Goal: Book appointment/travel/reservation

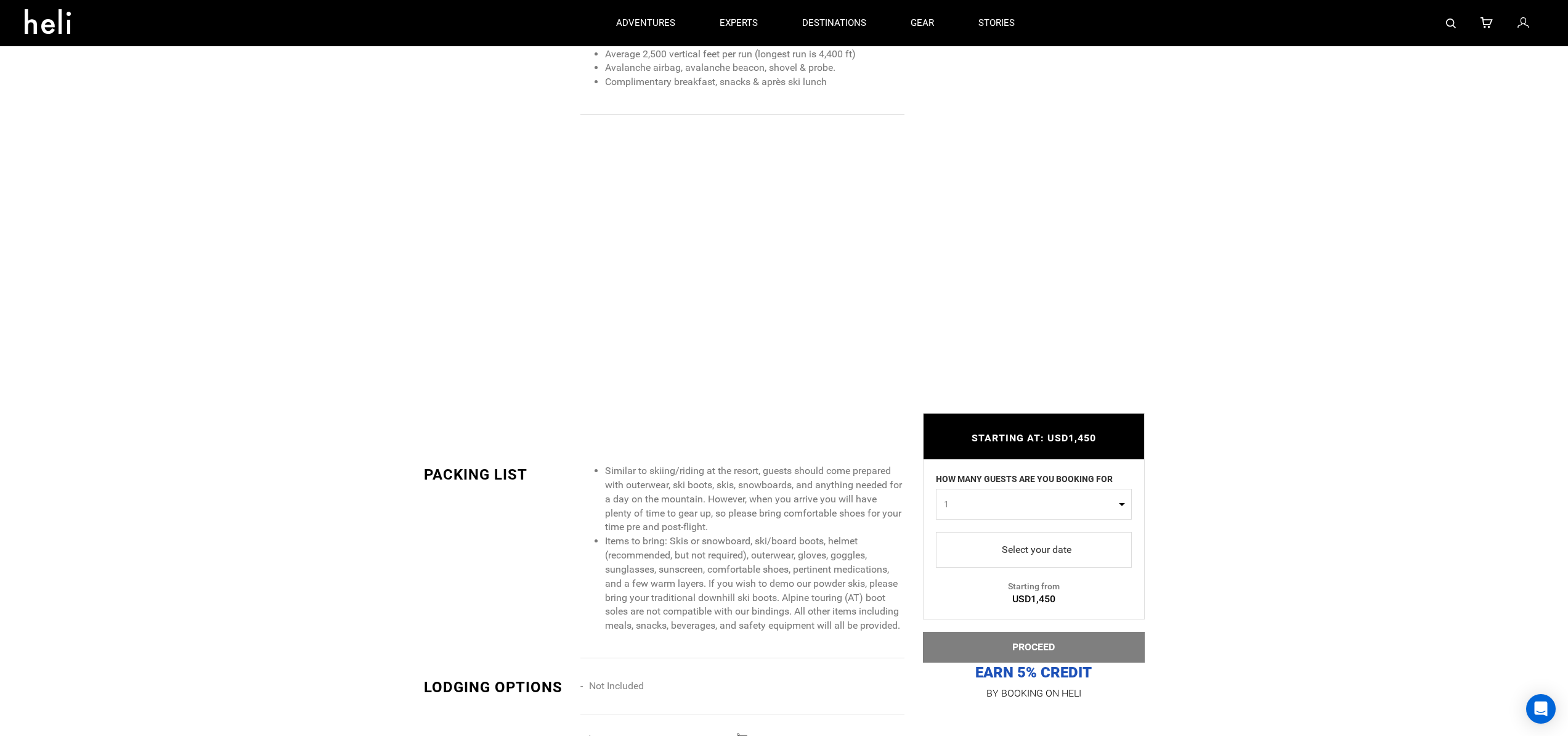
scroll to position [1596, 0]
click at [969, 547] on span "select" at bounding box center [1034, 550] width 176 height 20
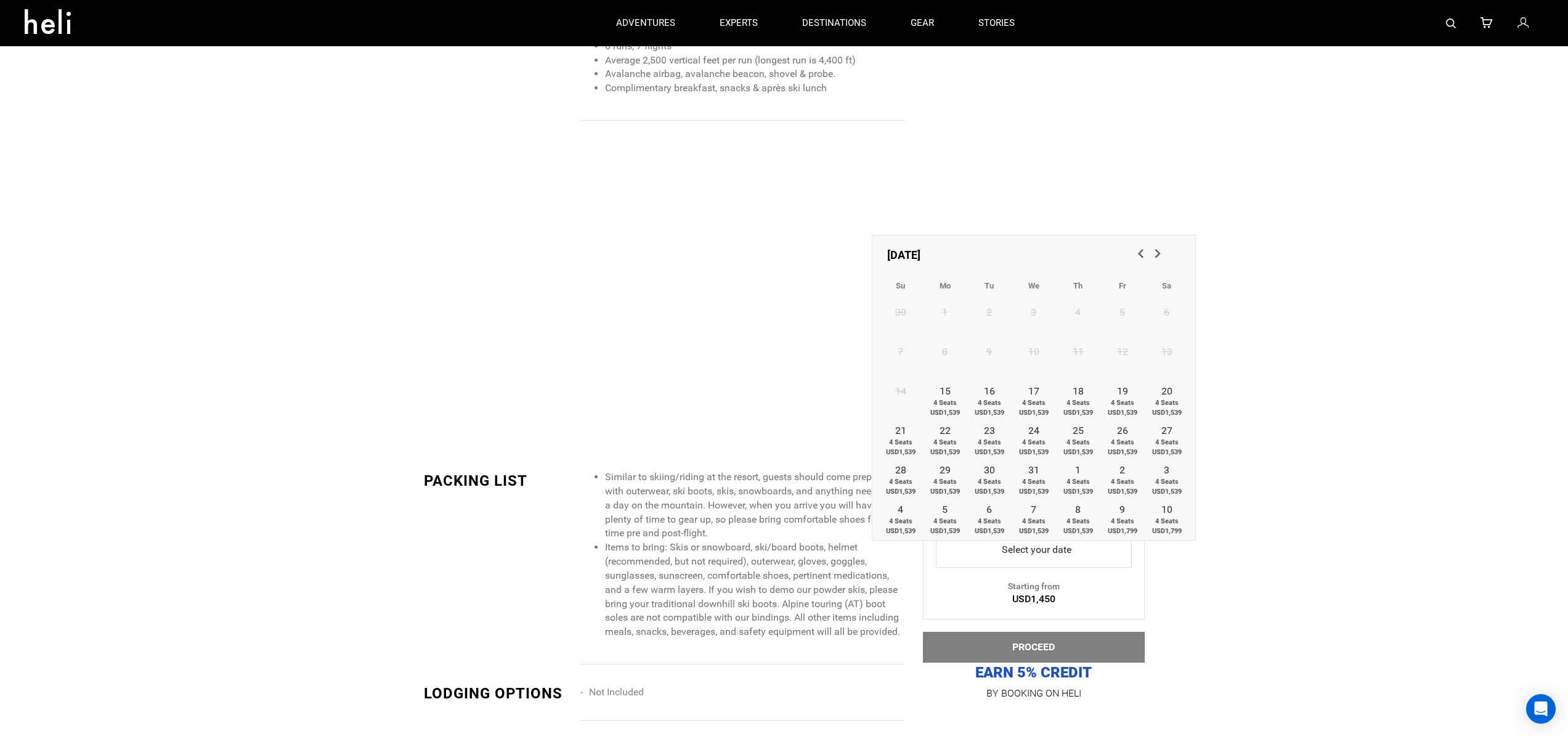
click at [1162, 255] on span "Next" at bounding box center [1157, 253] width 12 height 12
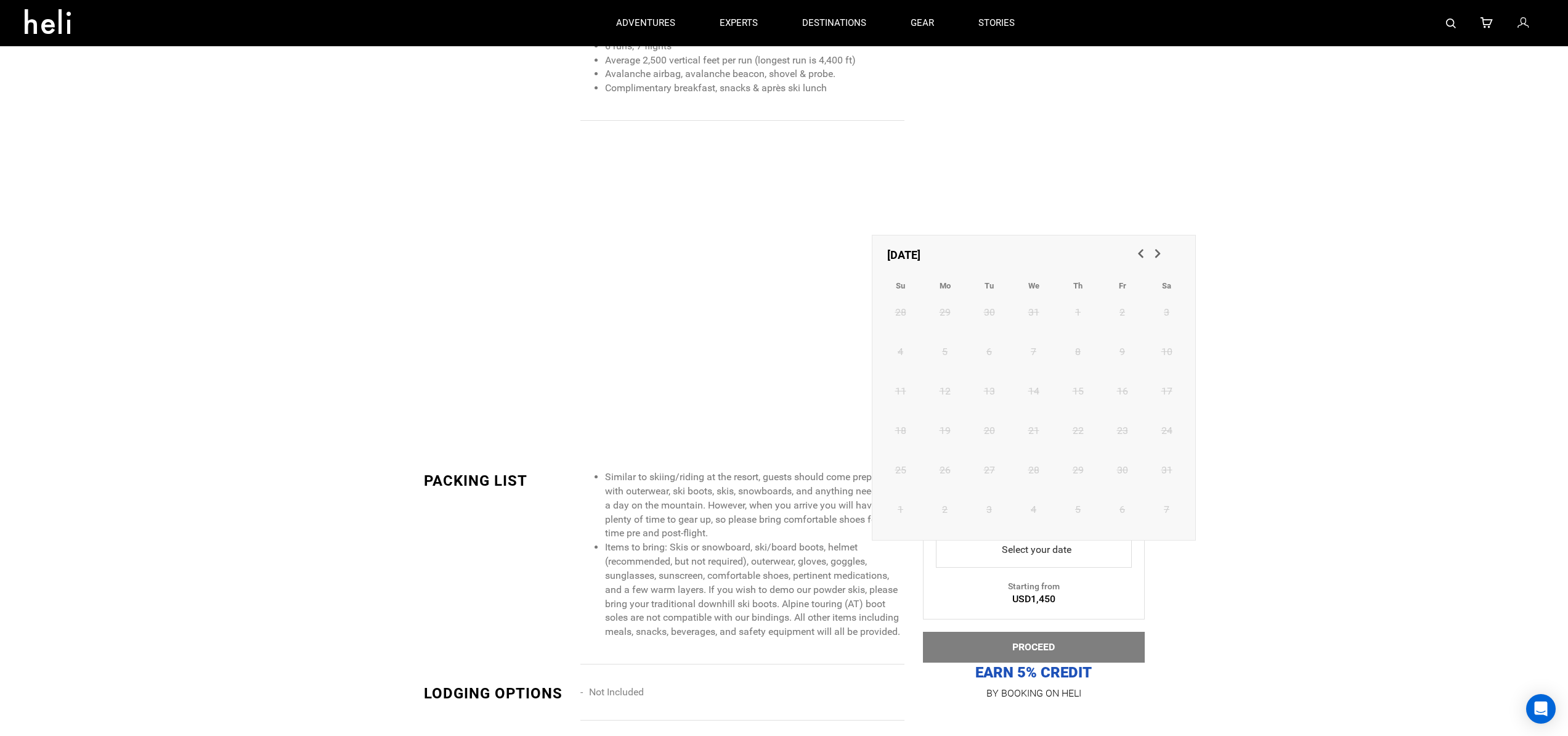
click at [1162, 255] on span "Next" at bounding box center [1157, 253] width 12 height 12
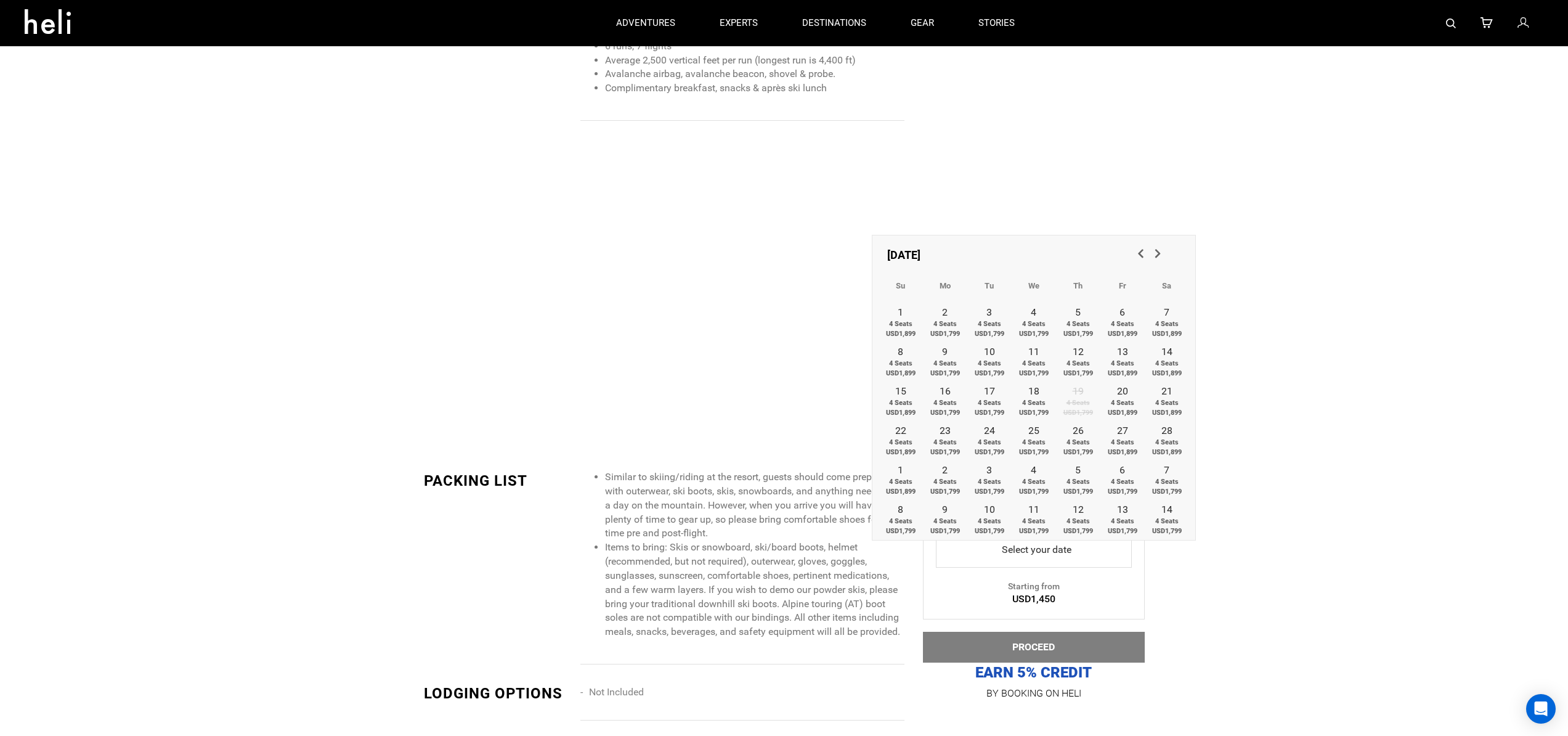
click at [1162, 255] on span "Next" at bounding box center [1157, 253] width 12 height 12
click at [988, 324] on span "4 Seats USD1,799" at bounding box center [989, 328] width 44 height 19
type input "[DATE]"
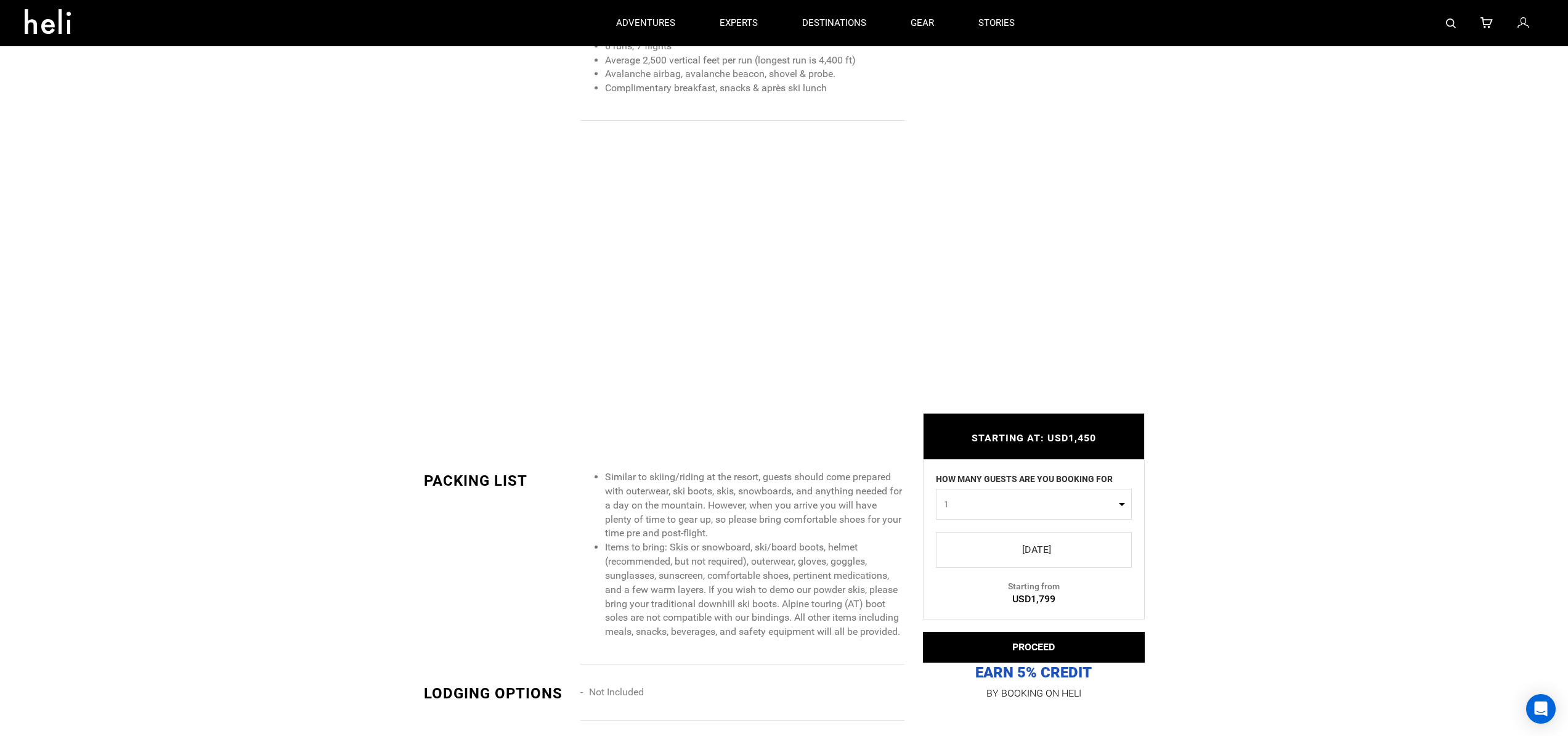
click at [1082, 551] on span "select" at bounding box center [1034, 550] width 176 height 20
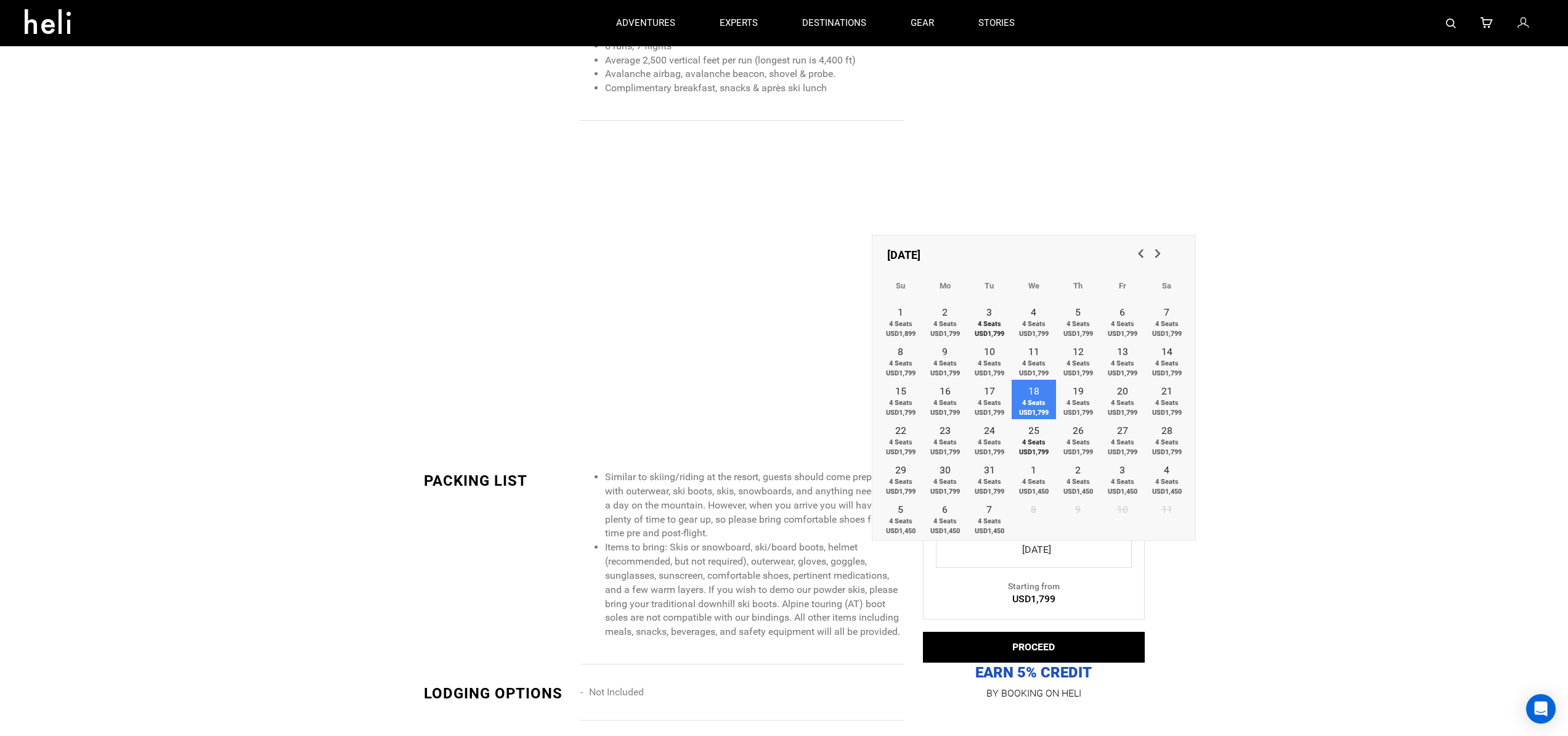
scroll to position [1596, 0]
click at [1142, 251] on span "Previous" at bounding box center [1140, 253] width 12 height 12
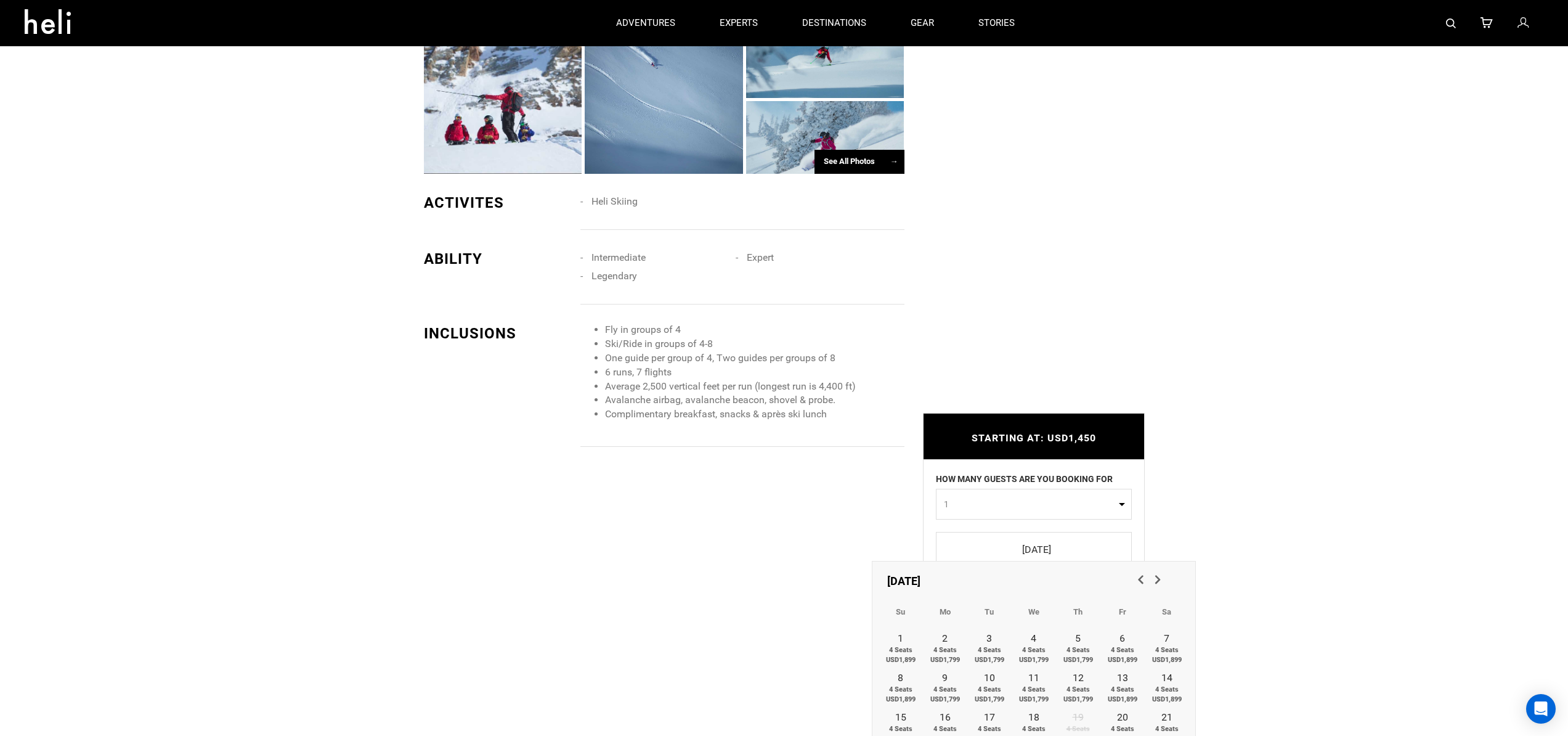
scroll to position [1239, 0]
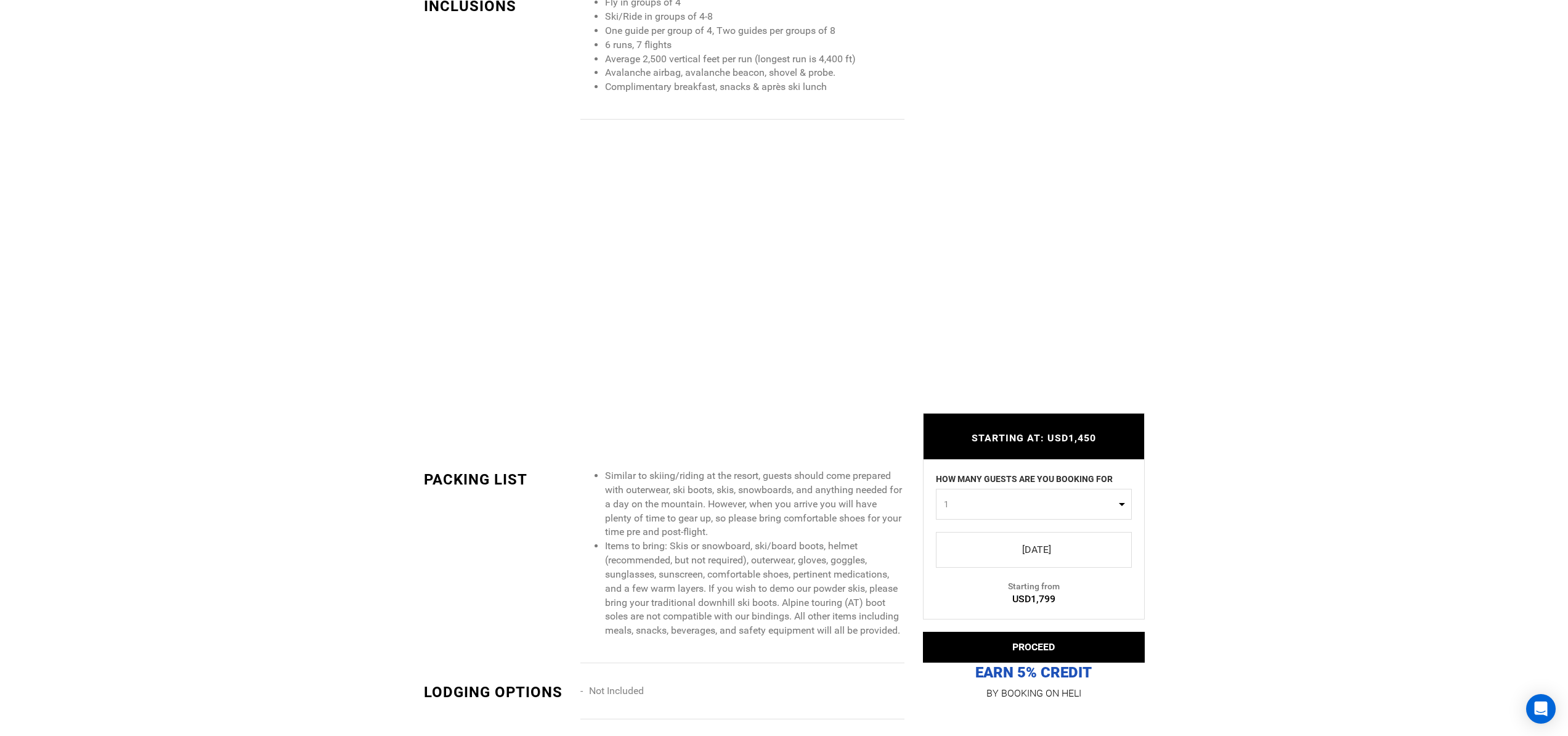
scroll to position [1599, 0]
click at [1070, 649] on button "PROCEED" at bounding box center [1034, 647] width 222 height 31
